Goal: Navigation & Orientation: Find specific page/section

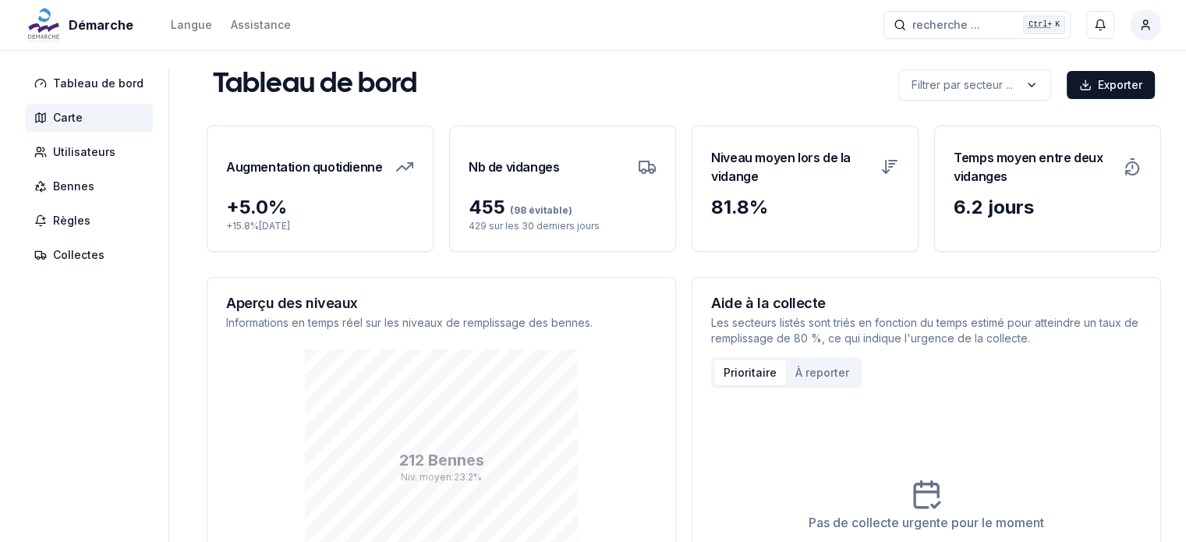
click at [73, 127] on span "Carte" at bounding box center [89, 118] width 128 height 28
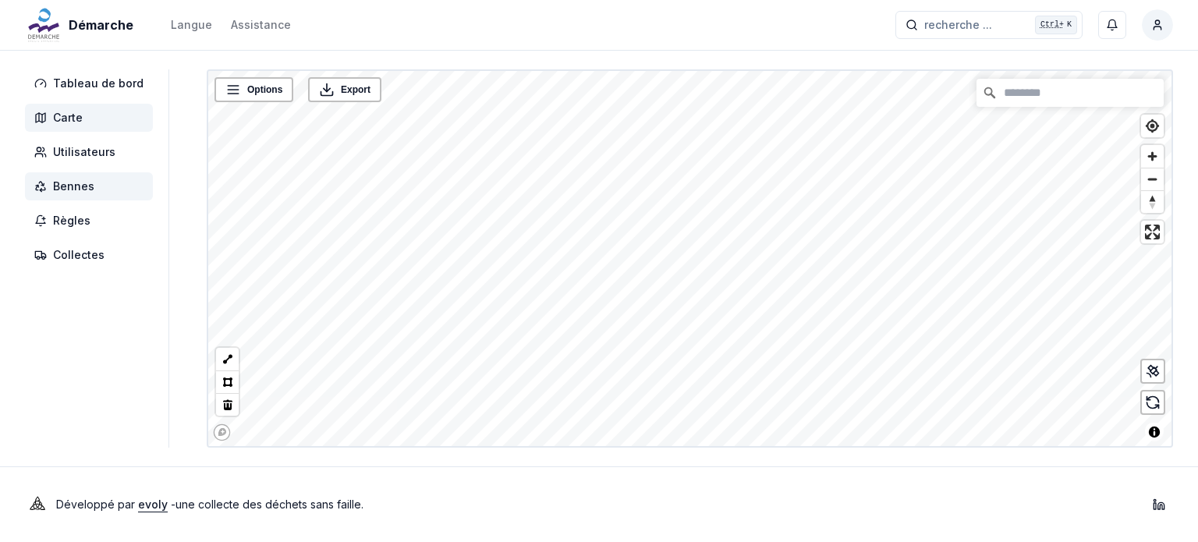
click at [65, 192] on span "Bennes" at bounding box center [73, 187] width 41 height 16
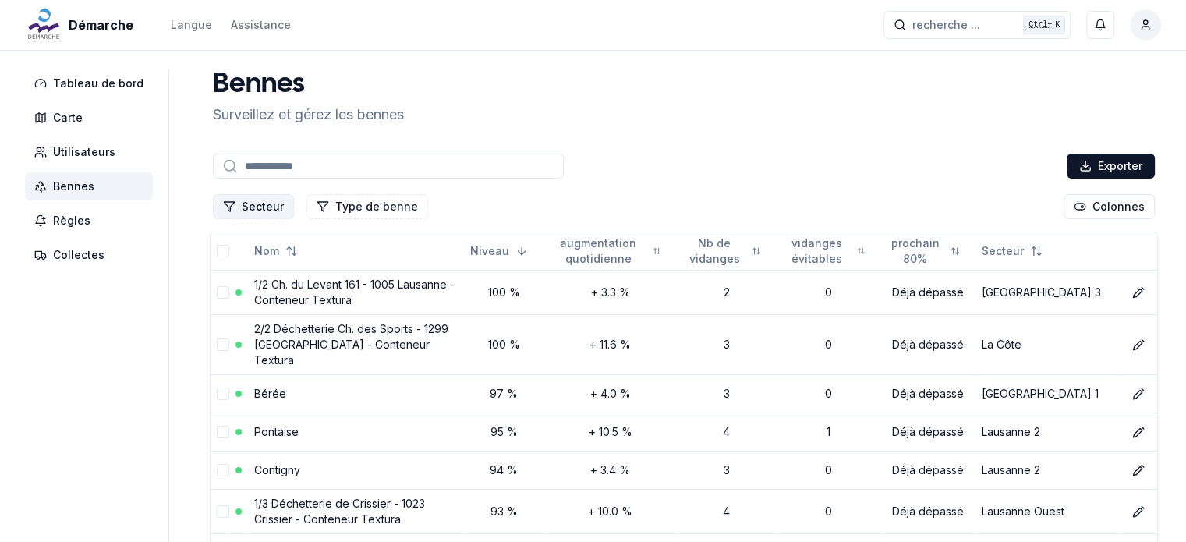
click at [262, 207] on button "Secteur" at bounding box center [253, 206] width 81 height 25
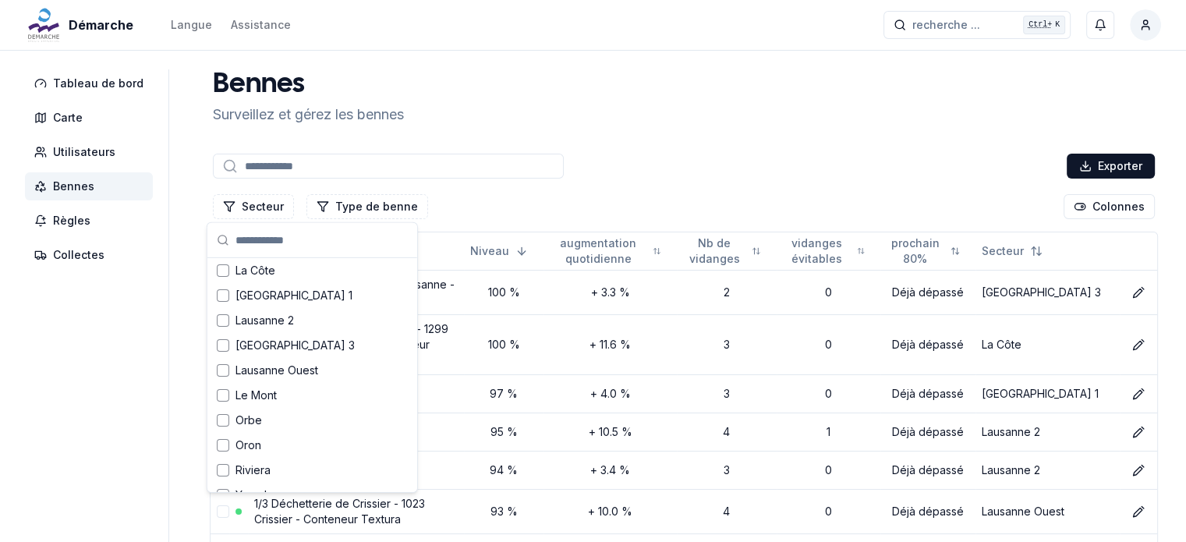
scroll to position [156, 0]
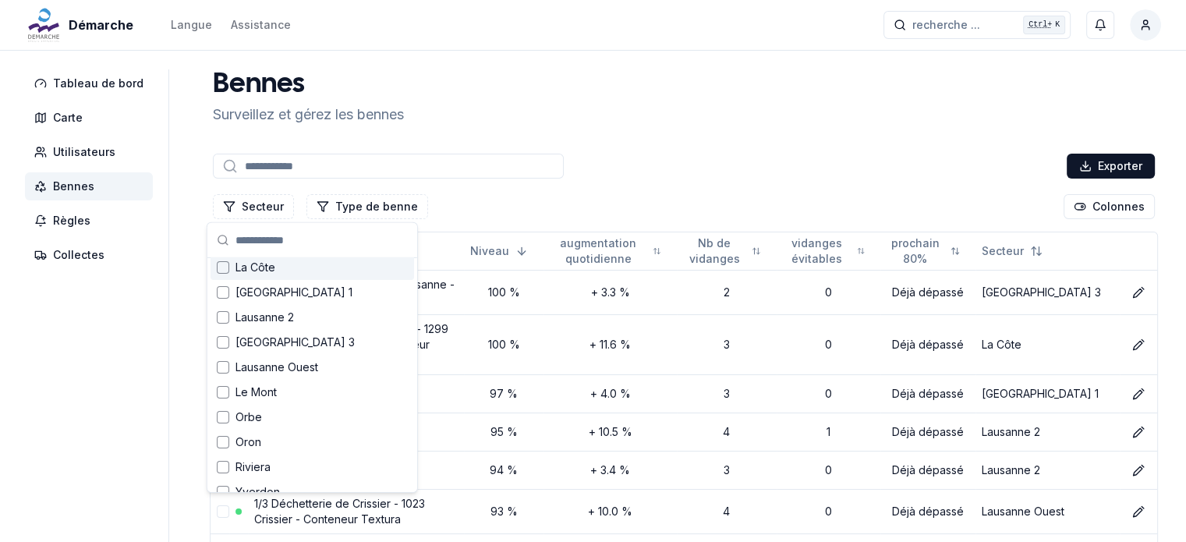
click at [224, 271] on div "Suggestions" at bounding box center [223, 267] width 12 height 12
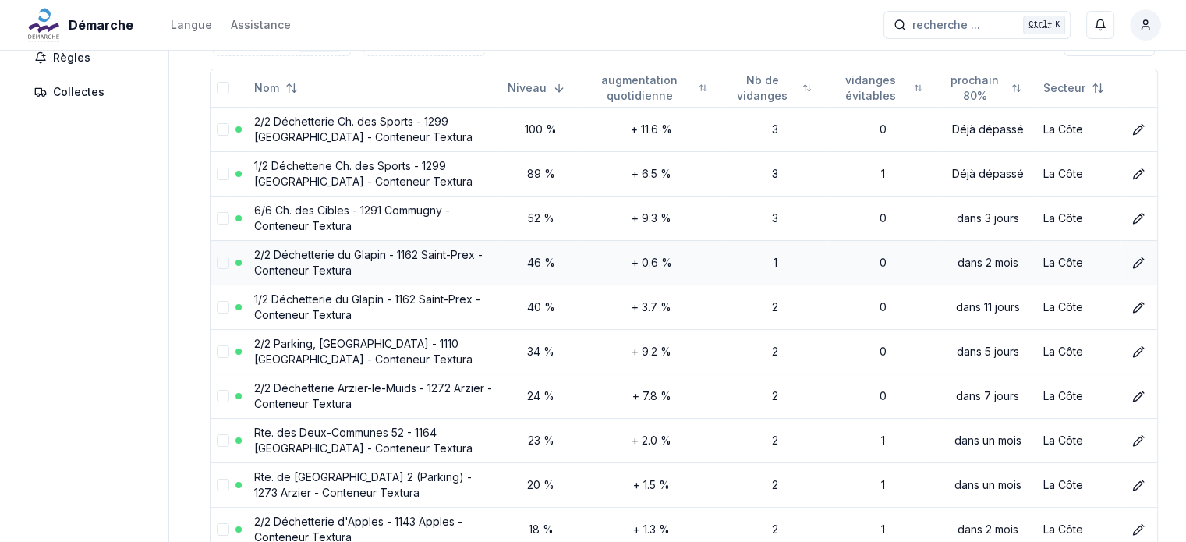
scroll to position [0, 0]
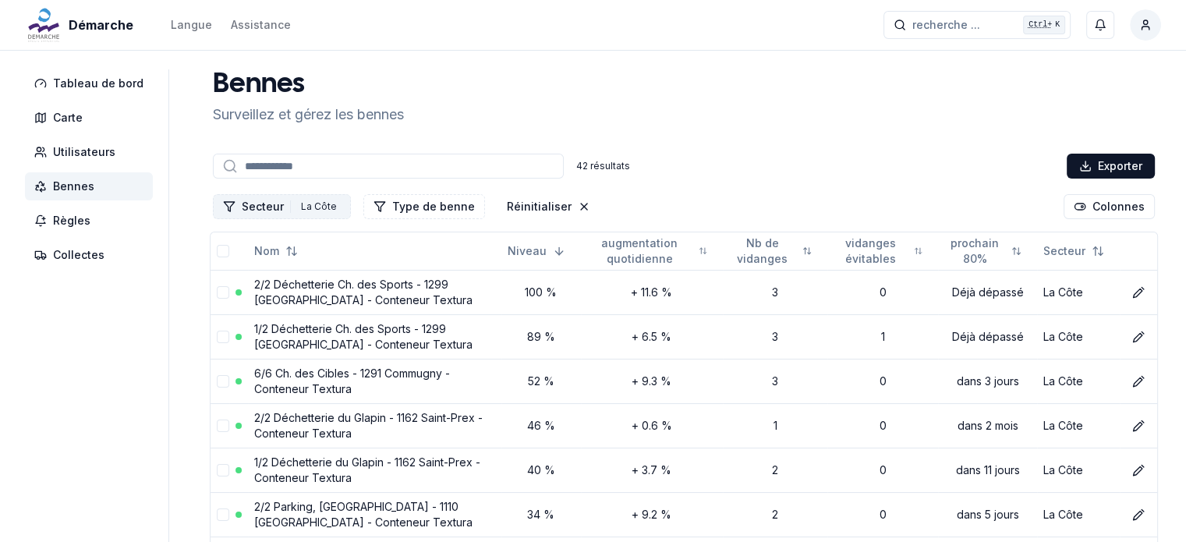
click at [263, 206] on button "Secteur 1 La Côte" at bounding box center [282, 206] width 138 height 25
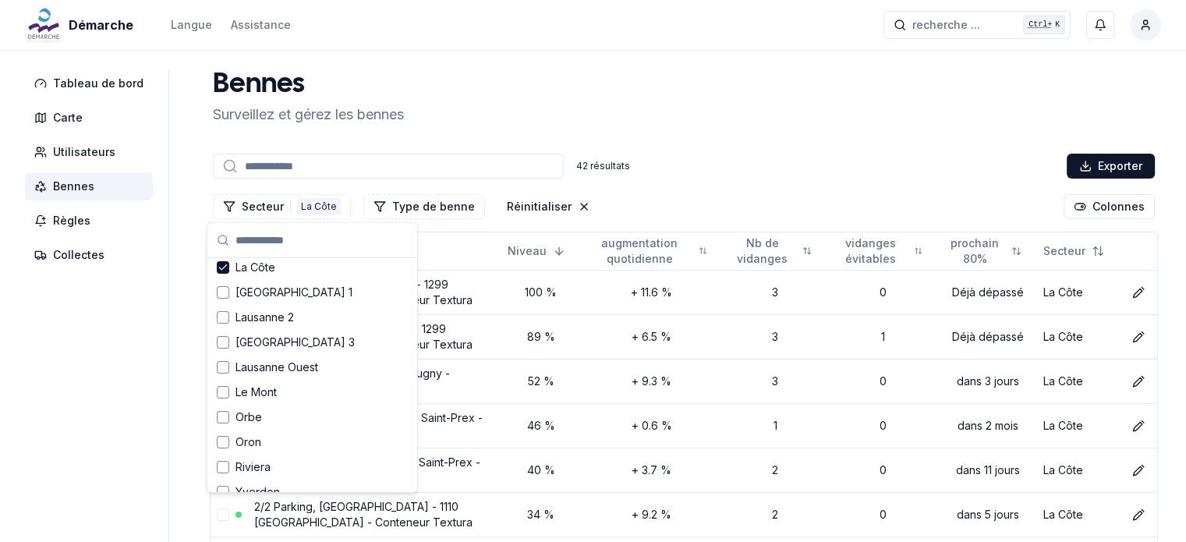
scroll to position [203, 0]
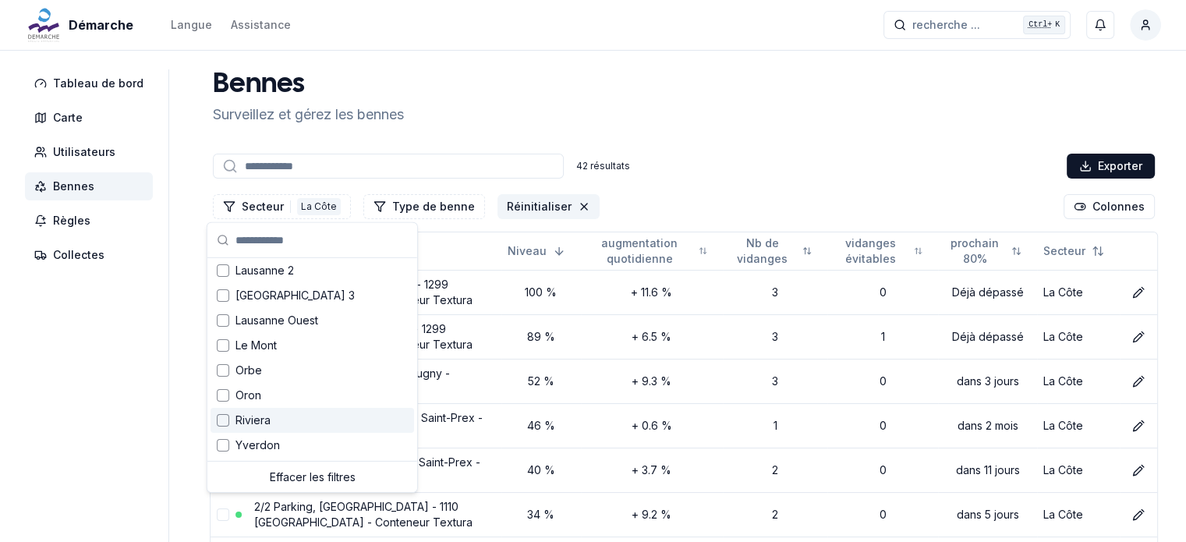
click at [578, 206] on icon "Réinitialiser les filtres" at bounding box center [584, 206] width 12 height 12
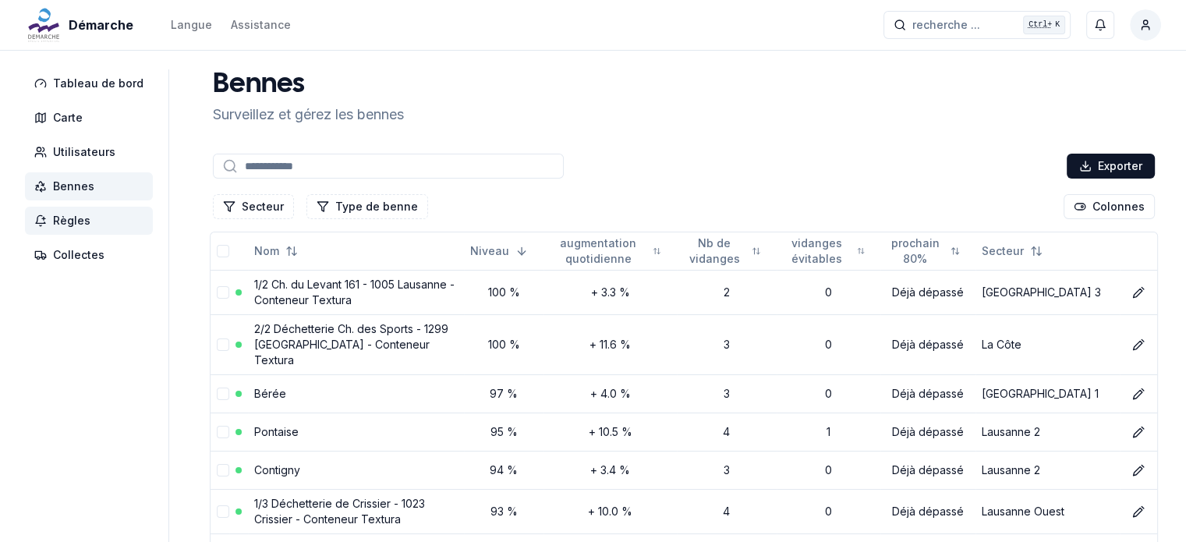
click at [73, 222] on span "Règles" at bounding box center [71, 221] width 37 height 16
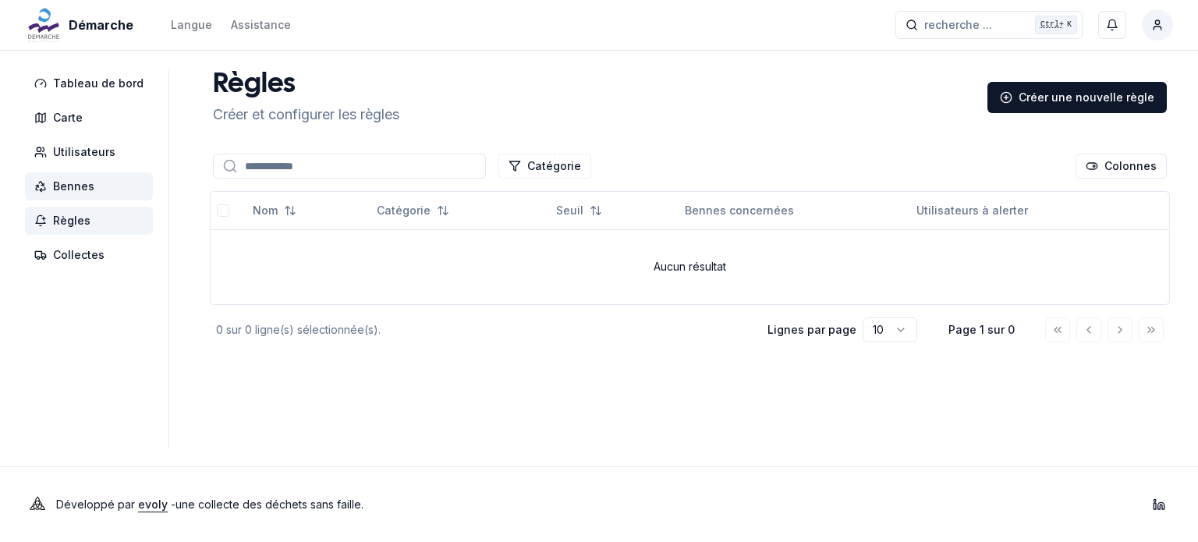
click at [65, 183] on span "Bennes" at bounding box center [73, 187] width 41 height 16
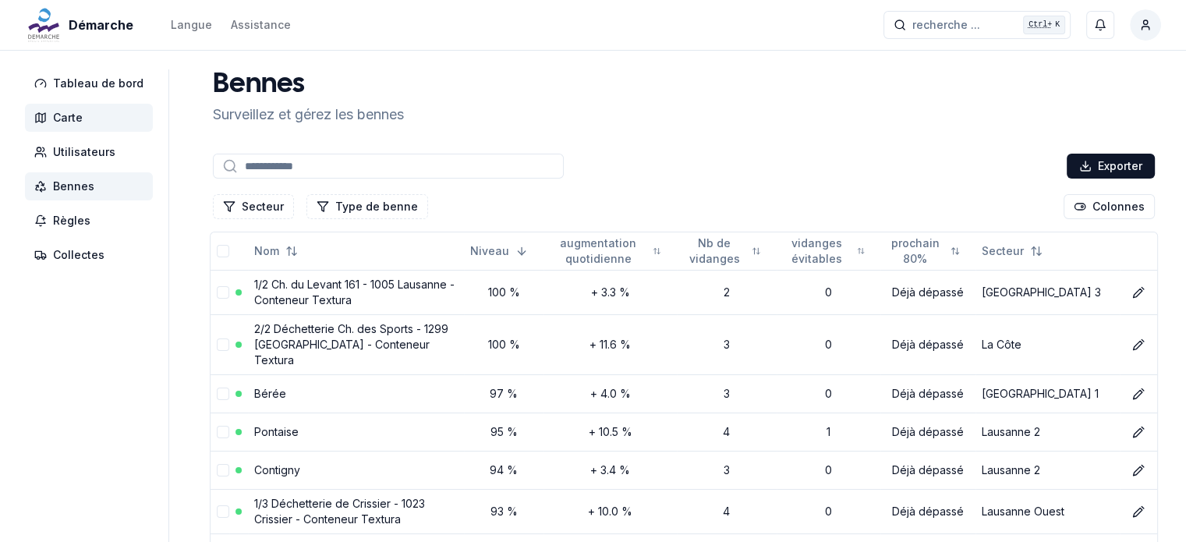
click at [73, 120] on span "Carte" at bounding box center [68, 118] width 30 height 16
